Goal: Complete application form: Complete application form

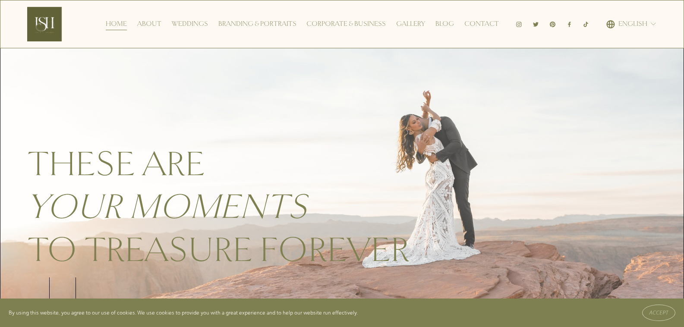
click at [487, 27] on link "Contact" at bounding box center [481, 24] width 35 height 14
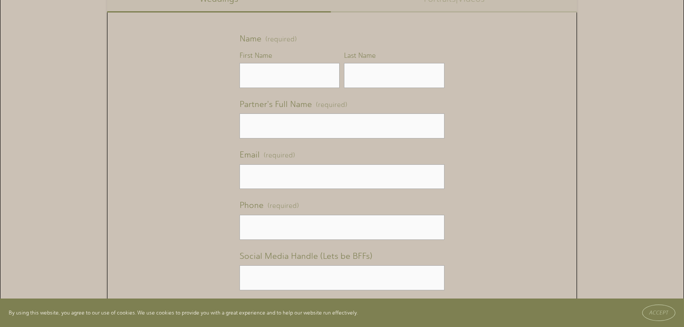
scroll to position [591, 0]
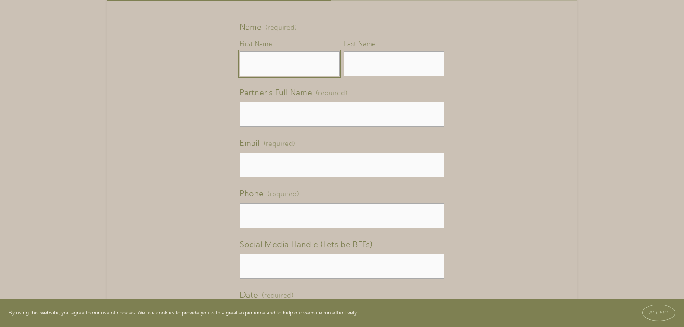
click at [291, 63] on input "First Name" at bounding box center [290, 63] width 100 height 25
type input "[PERSON_NAME]"
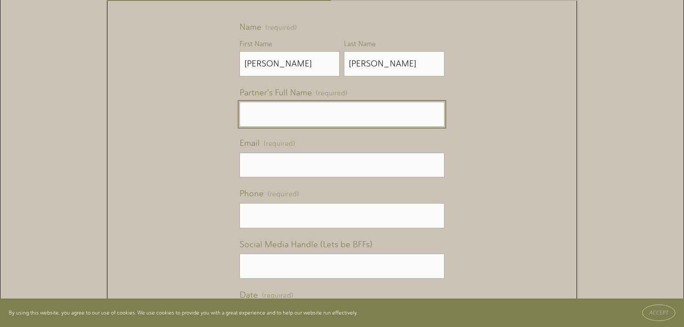
type input "[PERSON_NAME]"
type input "[PERSON_NAME][EMAIL_ADDRESS][DOMAIN_NAME]"
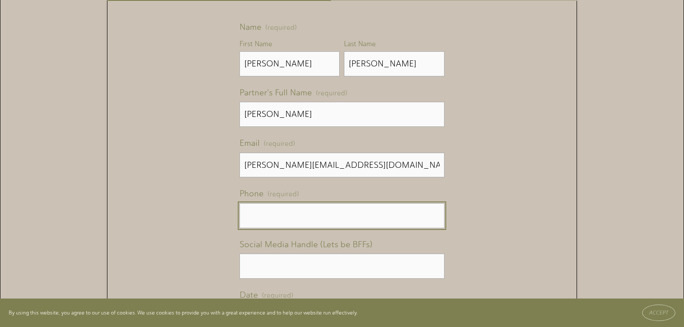
type input "[PHONE_NUMBER]"
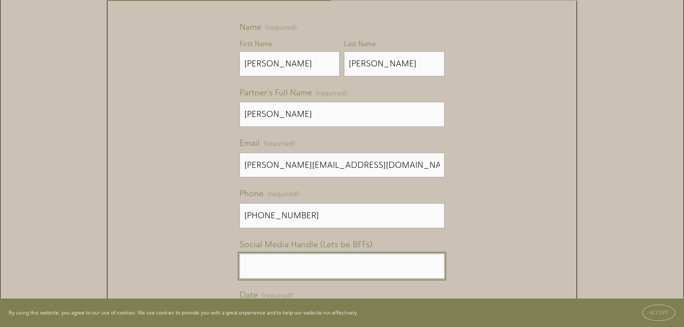
click at [320, 272] on input "Social Media Handle (Lets be BFFs)" at bounding box center [342, 266] width 205 height 25
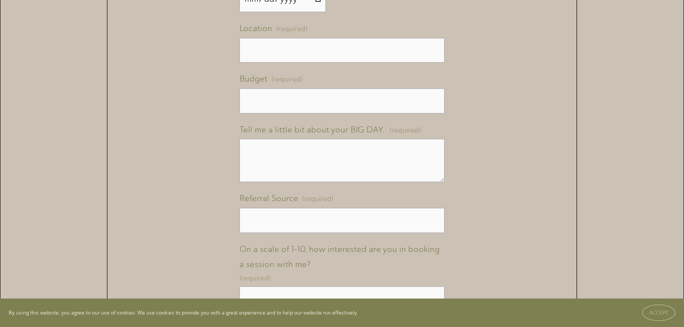
scroll to position [909, 0]
type input "-"
click at [310, 163] on textarea "Tell me a little bit about your BIG DAY.. (required)" at bounding box center [342, 160] width 205 height 43
paste textarea "Wikipedia is considered to be the World’s most significant tool for reference m…"
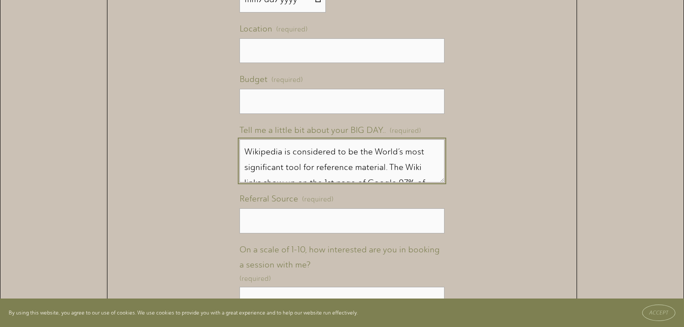
scroll to position [253, 0]
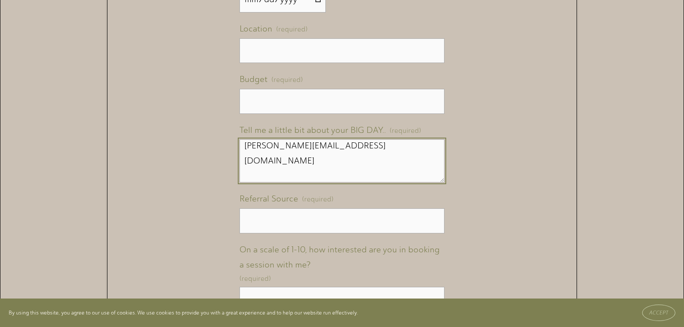
type textarea "Wikipedia is considered to be the World’s most significant tool for reference m…"
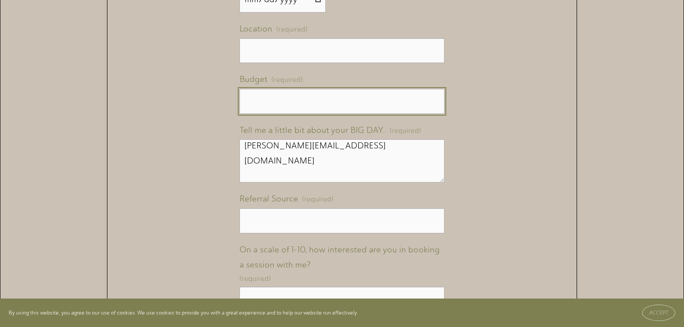
click at [302, 102] on input "Budget (required)" at bounding box center [342, 101] width 205 height 25
type input "-"
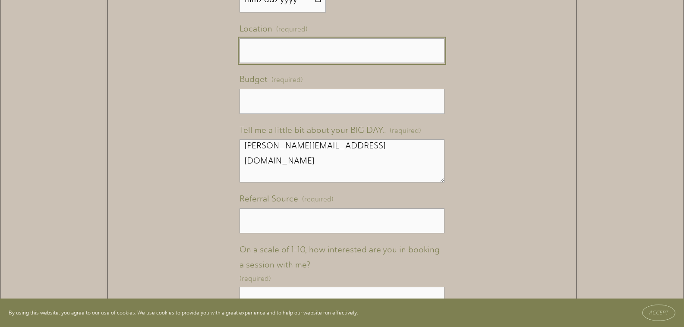
click at [327, 60] on input "Location (required)" at bounding box center [342, 50] width 205 height 25
type input "-"
click at [317, 219] on input "Referral Source (required)" at bounding box center [342, 221] width 205 height 25
type input "-"
click at [315, 6] on input "Date (required)" at bounding box center [283, 0] width 86 height 26
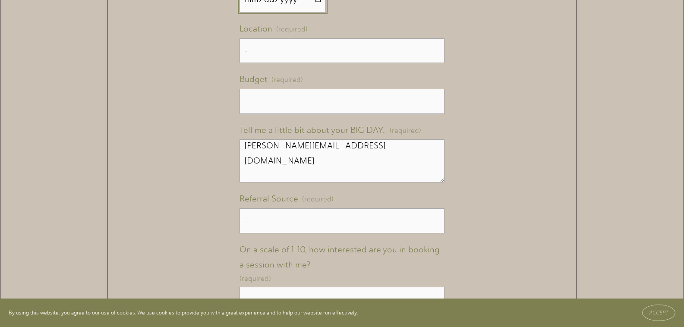
type input "[DATE]"
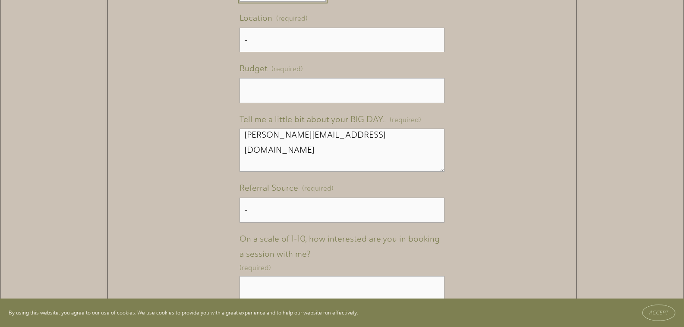
scroll to position [1111, 0]
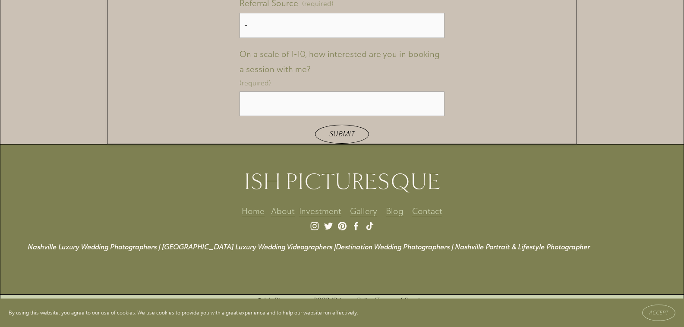
click at [324, 88] on div "On a scale of 1-10, how interested are you in booking a session with me? (requi…" at bounding box center [342, 68] width 205 height 43
click at [324, 92] on input "On a scale of 1-10, how interested are you in booking a session with me? (requi…" at bounding box center [342, 104] width 205 height 25
click at [324, 94] on input "On a scale of 1-10, how interested are you in booking a session with me? (requi…" at bounding box center [342, 104] width 205 height 25
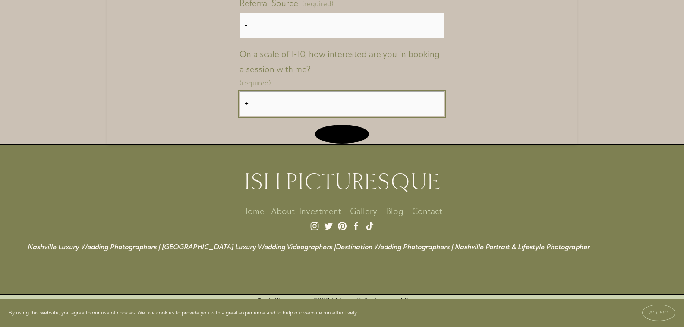
type input "+"
click at [321, 130] on button "Submit Submit" at bounding box center [342, 134] width 54 height 19
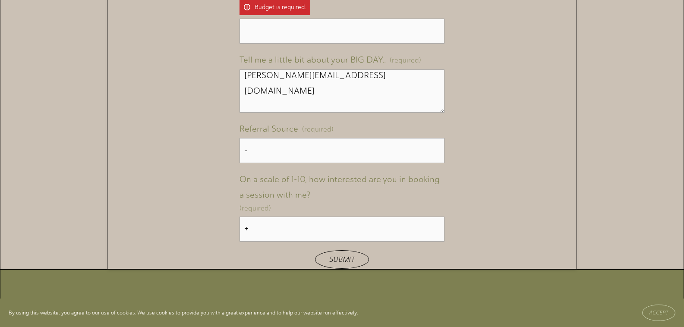
scroll to position [650, 0]
